Goal: Task Accomplishment & Management: Use online tool/utility

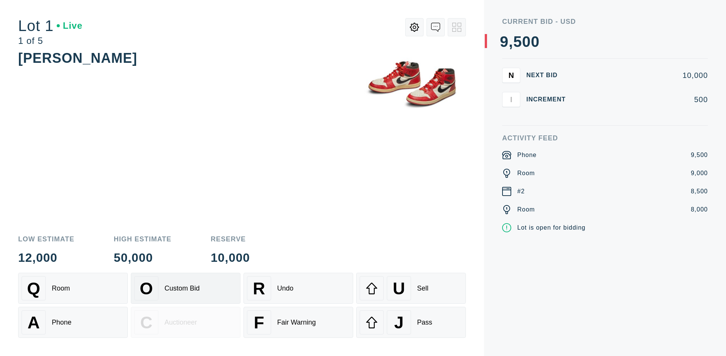
click at [186, 288] on div "Custom Bid" at bounding box center [182, 288] width 35 height 8
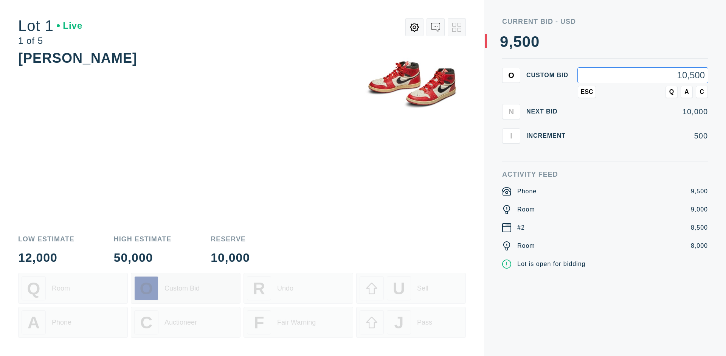
type input "10,500"
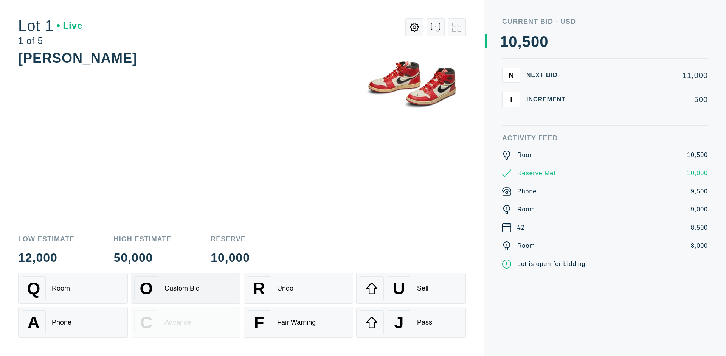
click at [186, 288] on div "Custom Bid" at bounding box center [182, 288] width 35 height 8
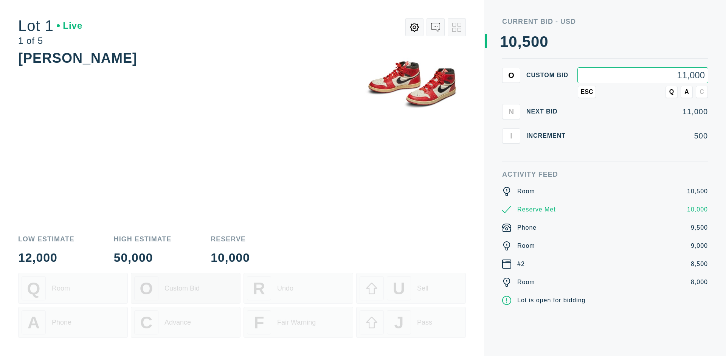
type input "11,000"
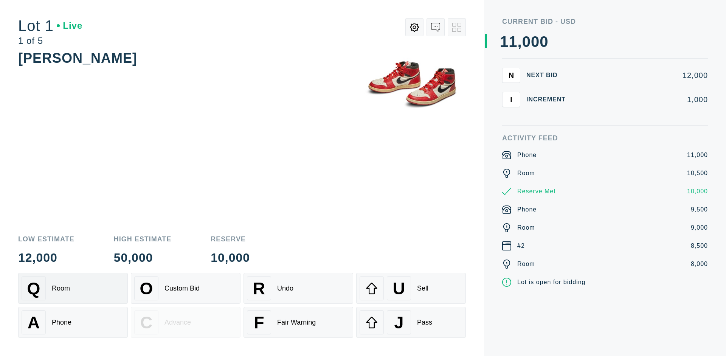
click at [73, 288] on div "Q Room" at bounding box center [73, 288] width 103 height 24
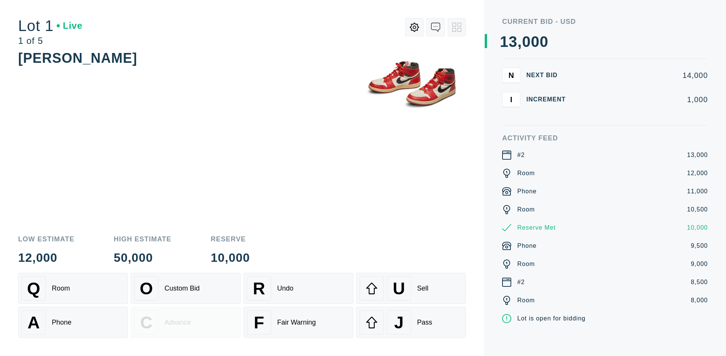
click at [73, 322] on div "A Phone" at bounding box center [73, 322] width 103 height 24
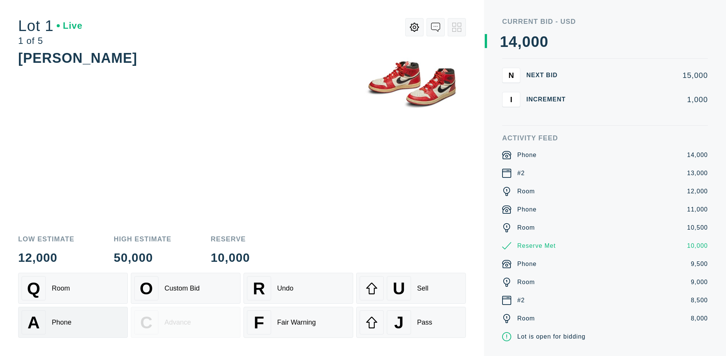
click at [73, 288] on div "Q Room" at bounding box center [73, 288] width 103 height 24
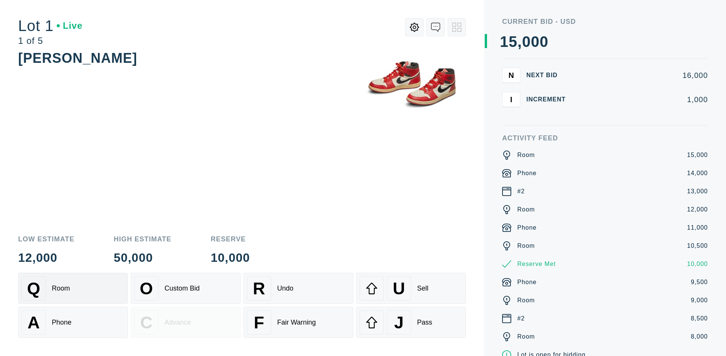
click at [298, 288] on div "R Undo" at bounding box center [298, 288] width 103 height 24
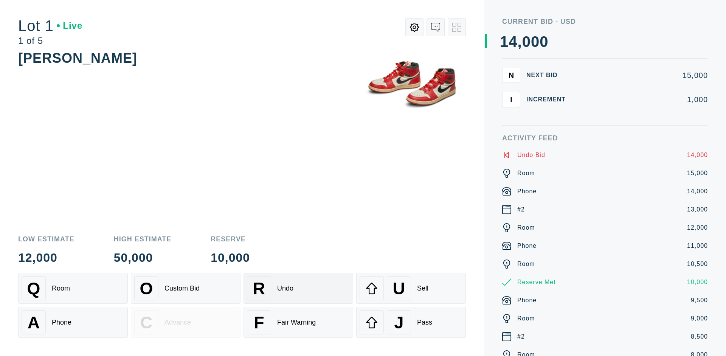
click at [73, 288] on div "Q Room" at bounding box center [73, 288] width 103 height 24
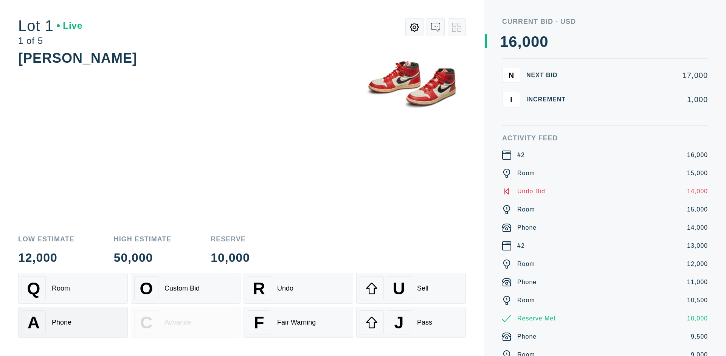
click at [73, 322] on div "A Phone" at bounding box center [73, 322] width 103 height 24
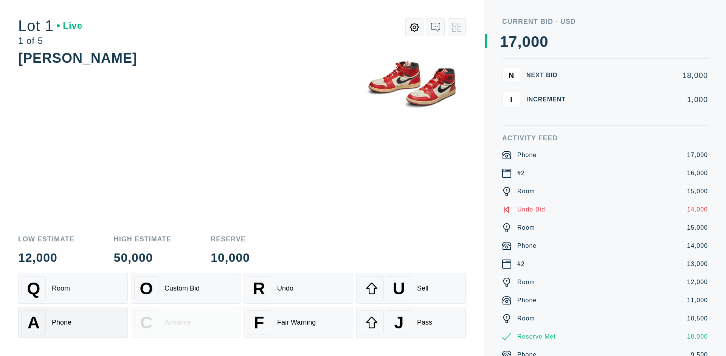
click at [73, 288] on div "Q Room" at bounding box center [73, 288] width 103 height 24
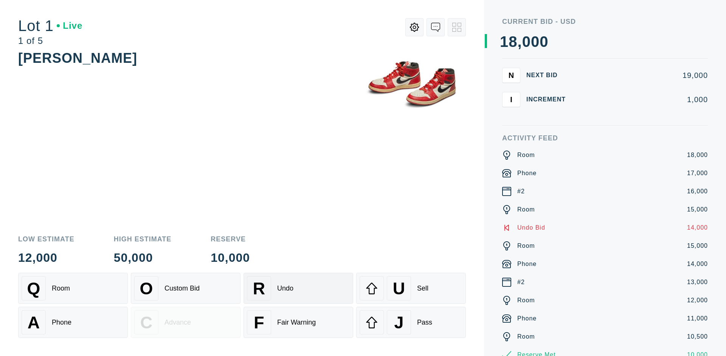
click at [298, 288] on div "R Undo" at bounding box center [298, 288] width 103 height 24
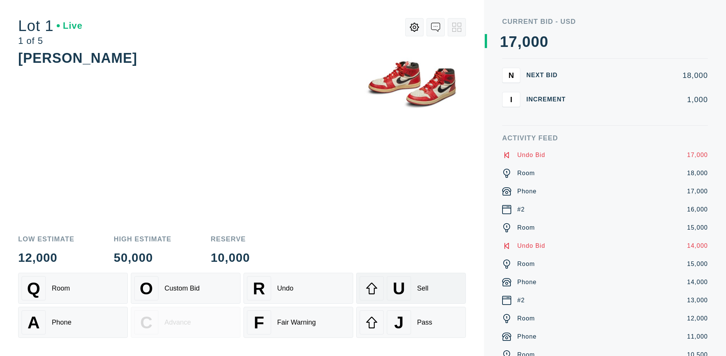
click at [411, 288] on div "U Sell" at bounding box center [411, 288] width 103 height 24
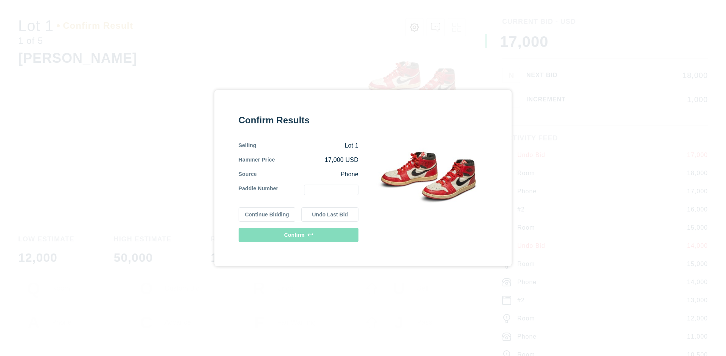
click at [267, 214] on button "Continue Bidding" at bounding box center [267, 214] width 57 height 14
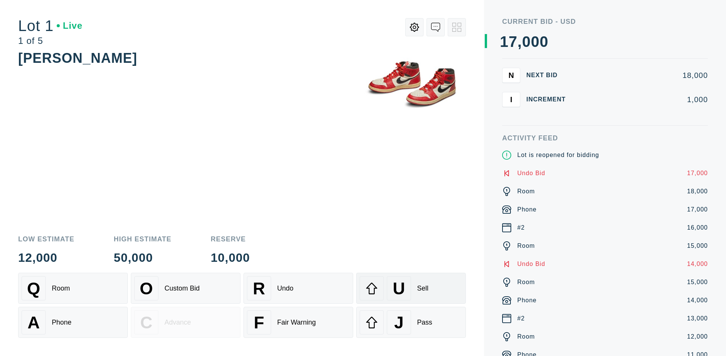
click at [411, 288] on div "U Sell" at bounding box center [411, 288] width 103 height 24
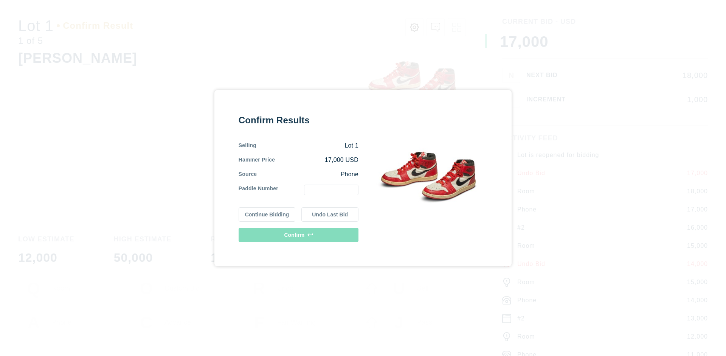
click at [330, 214] on button "Undo Last Bid" at bounding box center [330, 214] width 57 height 14
click at [267, 213] on button "Continue Bidding" at bounding box center [267, 213] width 57 height 14
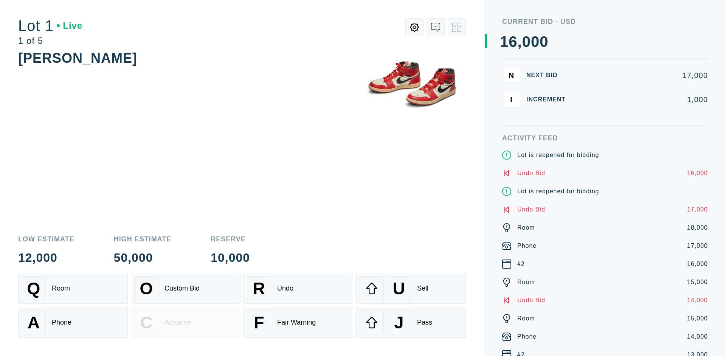
click at [411, 322] on div "J Pass" at bounding box center [411, 322] width 103 height 24
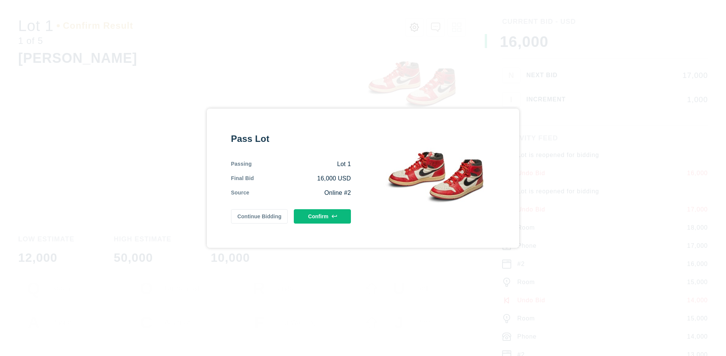
click at [323, 216] on button "Confirm" at bounding box center [322, 216] width 57 height 14
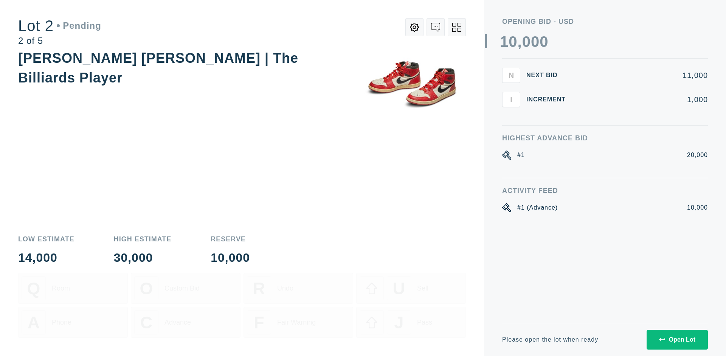
click at [677, 339] on div "Open Lot" at bounding box center [677, 339] width 36 height 7
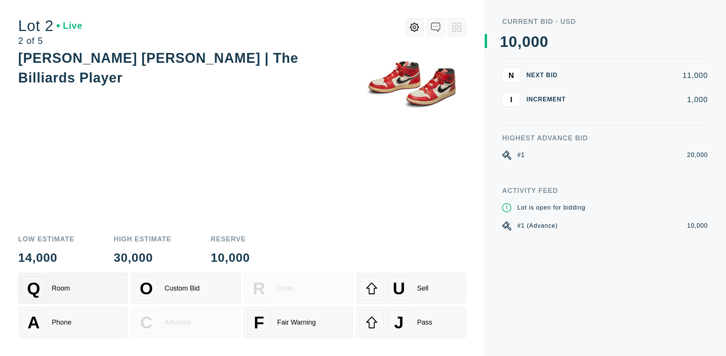
click at [73, 288] on div "Q Room" at bounding box center [73, 288] width 103 height 24
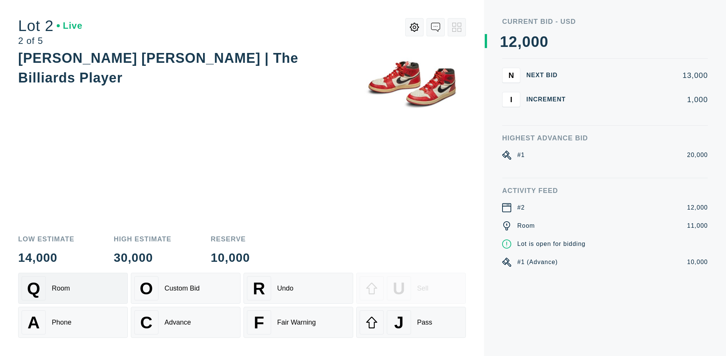
click at [186, 322] on div "Advance" at bounding box center [178, 323] width 26 height 8
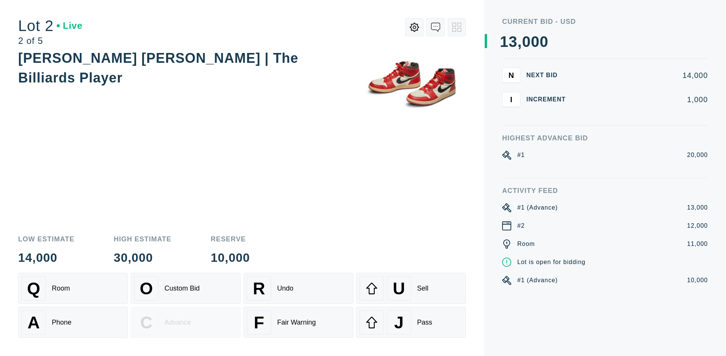
click at [411, 288] on div "U Sell" at bounding box center [411, 288] width 103 height 24
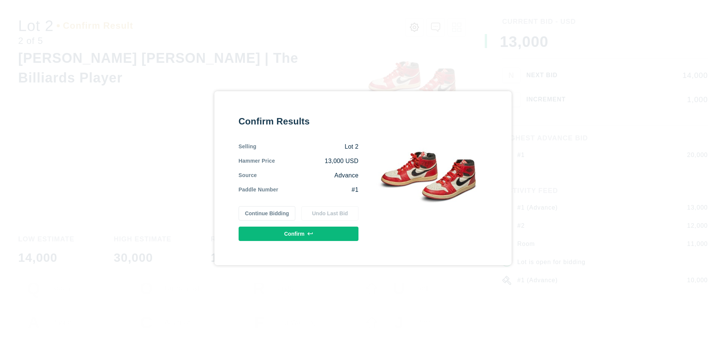
click at [299, 233] on button "Confirm" at bounding box center [299, 234] width 120 height 14
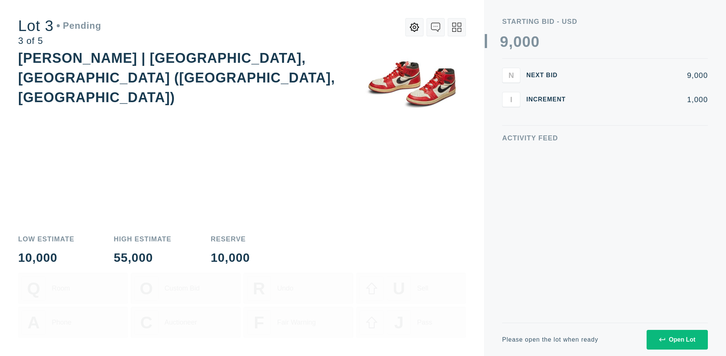
click at [677, 339] on div "Open Lot" at bounding box center [677, 339] width 36 height 7
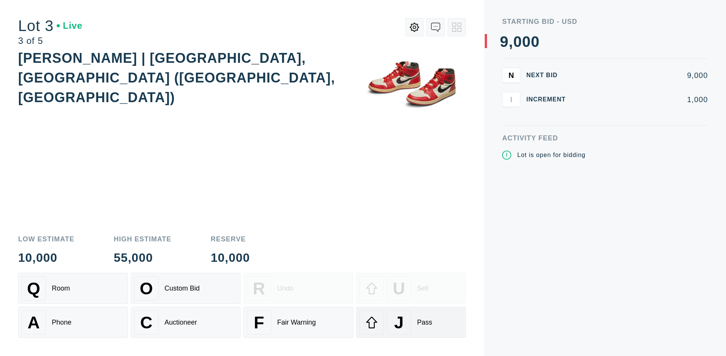
click at [411, 322] on div "J Pass" at bounding box center [411, 322] width 103 height 24
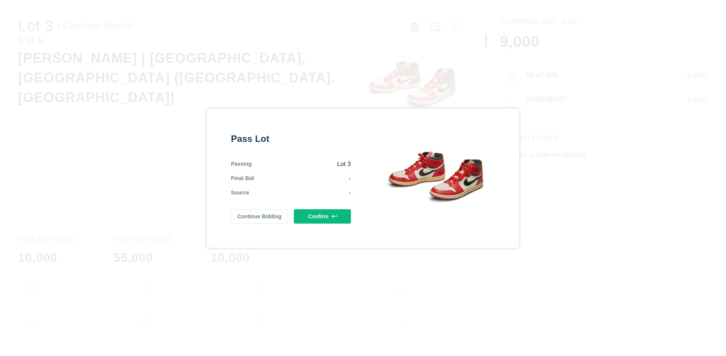
click at [323, 216] on button "Confirm" at bounding box center [322, 216] width 57 height 14
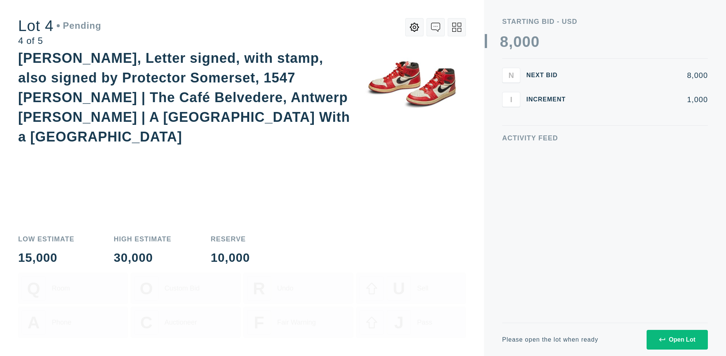
click at [677, 339] on div "Open Lot" at bounding box center [677, 339] width 36 height 7
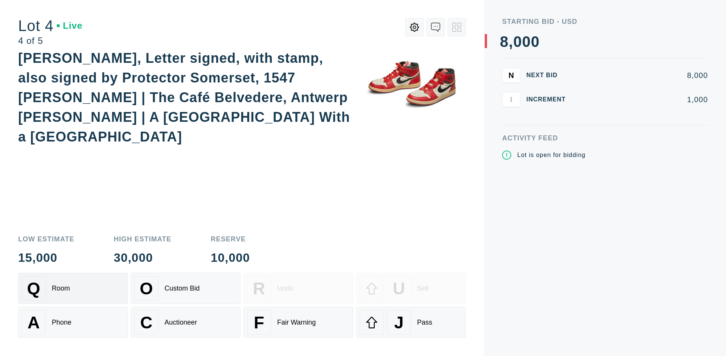
click at [73, 288] on div "Q Room" at bounding box center [73, 288] width 103 height 24
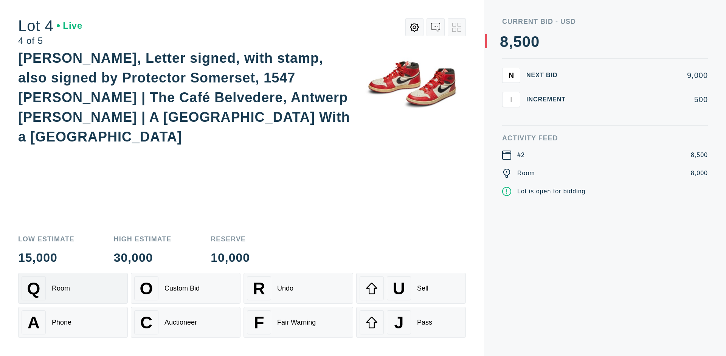
click at [186, 322] on div "Auctioneer" at bounding box center [181, 323] width 33 height 8
click at [411, 322] on div "J Pass" at bounding box center [411, 322] width 103 height 24
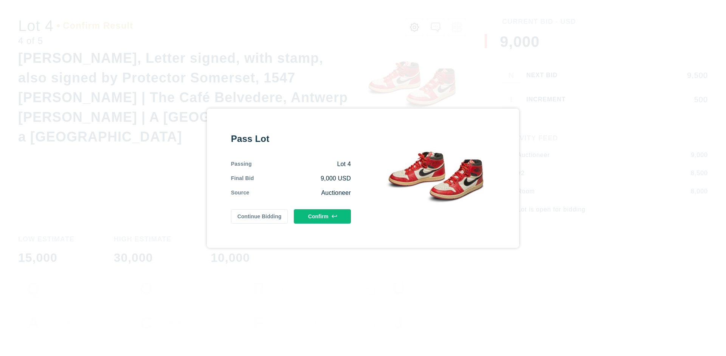
click at [323, 216] on button "Confirm" at bounding box center [322, 216] width 57 height 14
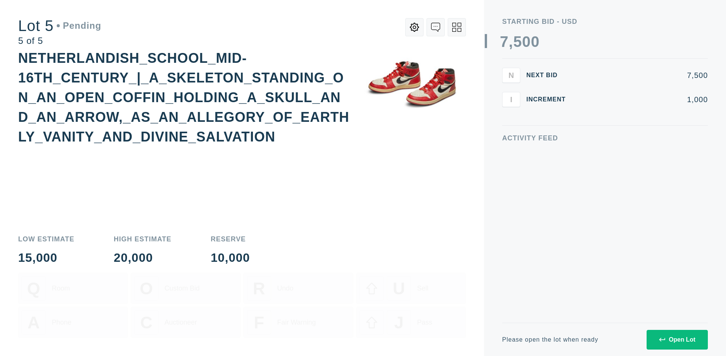
click at [677, 339] on div "Open Lot" at bounding box center [677, 339] width 36 height 7
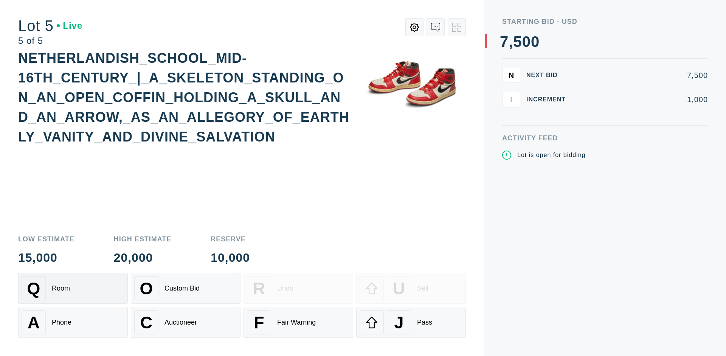
click at [73, 288] on div "Q Room" at bounding box center [73, 288] width 103 height 24
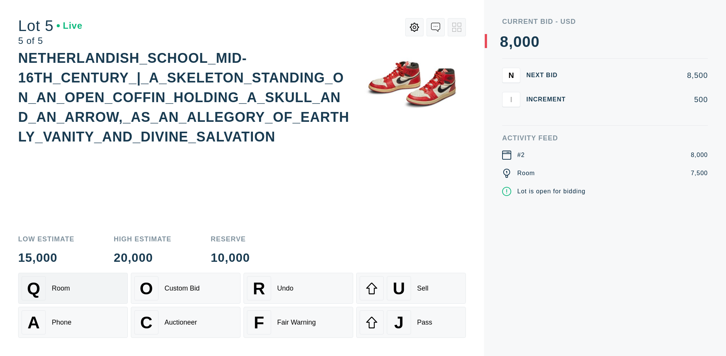
click at [73, 288] on div "Q Room" at bounding box center [73, 288] width 103 height 24
click at [411, 288] on div "U Sell" at bounding box center [411, 288] width 103 height 24
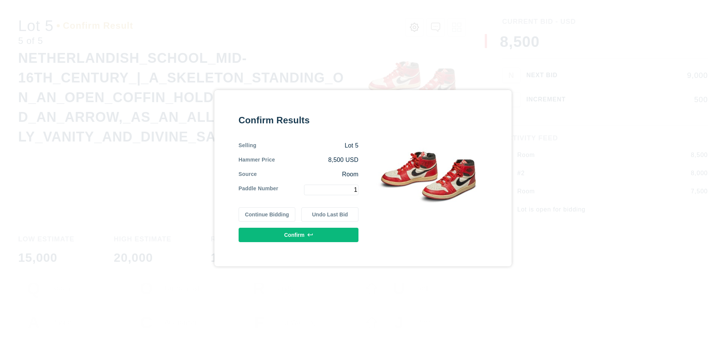
type input "1"
click at [299, 235] on button "Confirm" at bounding box center [299, 235] width 120 height 14
